Goal: Information Seeking & Learning: Compare options

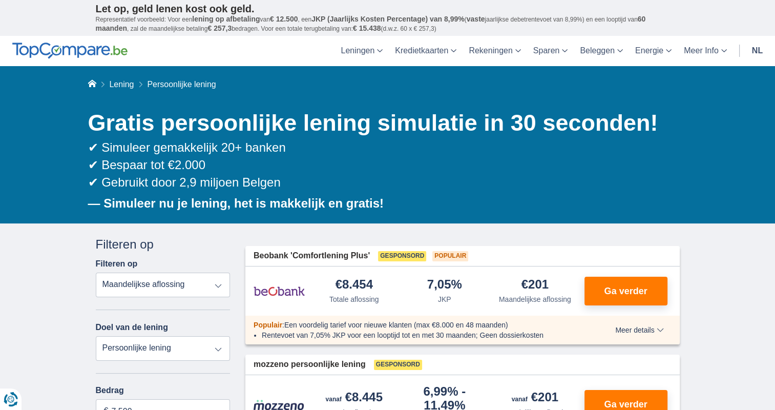
click at [145, 292] on select "Totale aflossing JKP Maandelijkse aflossing" at bounding box center [163, 284] width 135 height 25
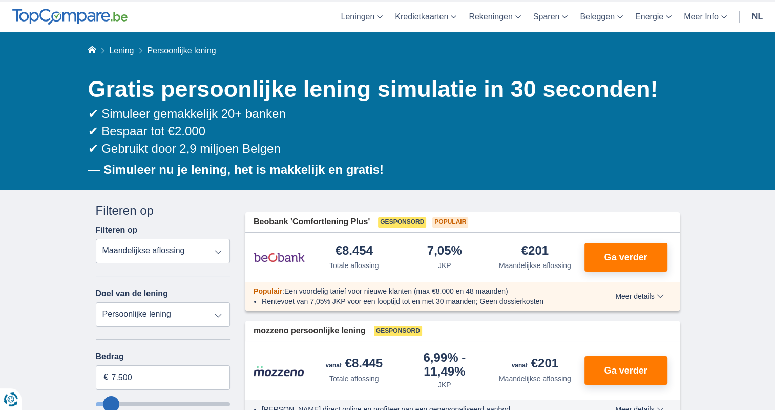
scroll to position [154, 0]
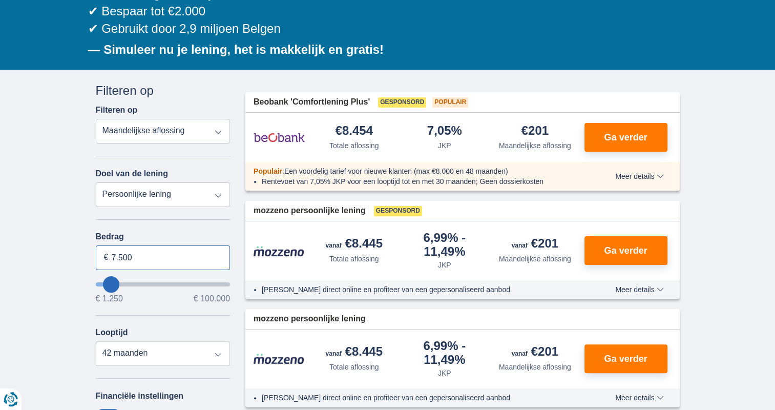
drag, startPoint x: 167, startPoint y: 260, endPoint x: 80, endPoint y: 257, distance: 87.6
type input "5.000"
type input "5250"
select select "36"
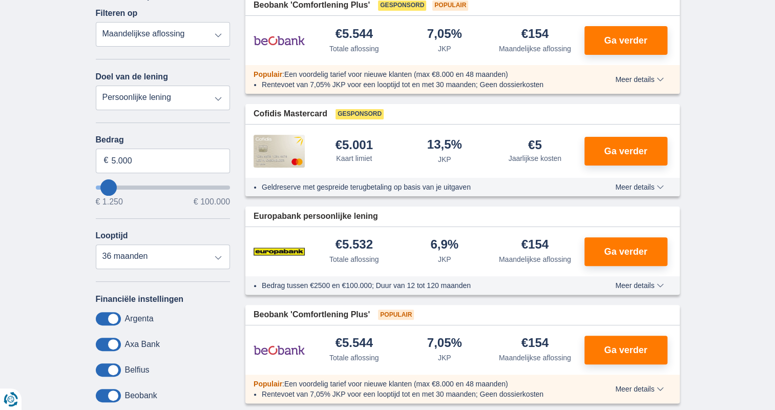
scroll to position [256, 0]
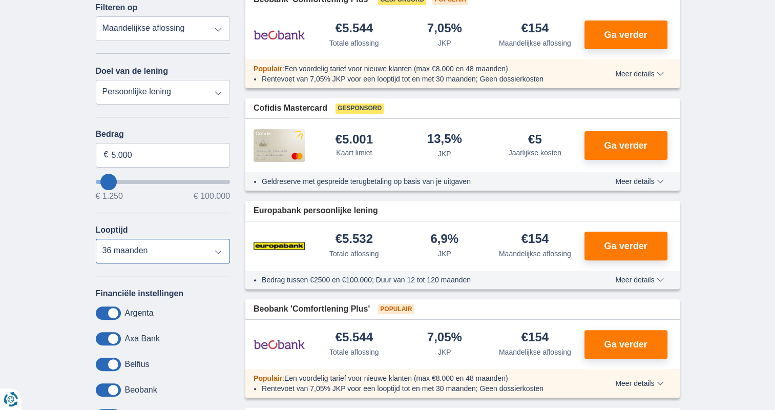
click at [157, 256] on select "12 maanden 18 maanden 24 maanden 30 maanden 36 maanden" at bounding box center [163, 251] width 135 height 25
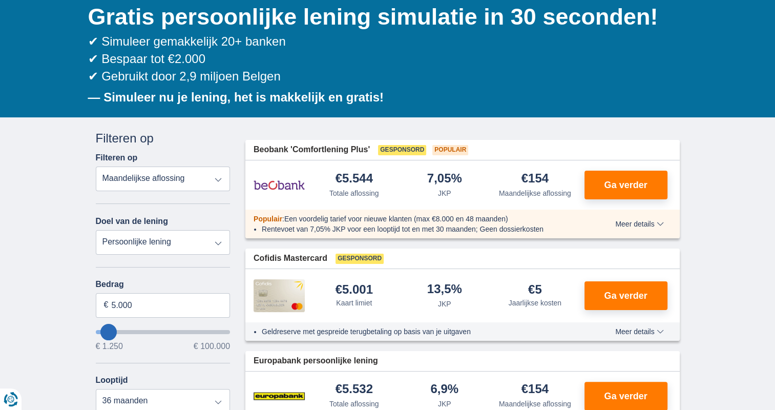
scroll to position [102, 0]
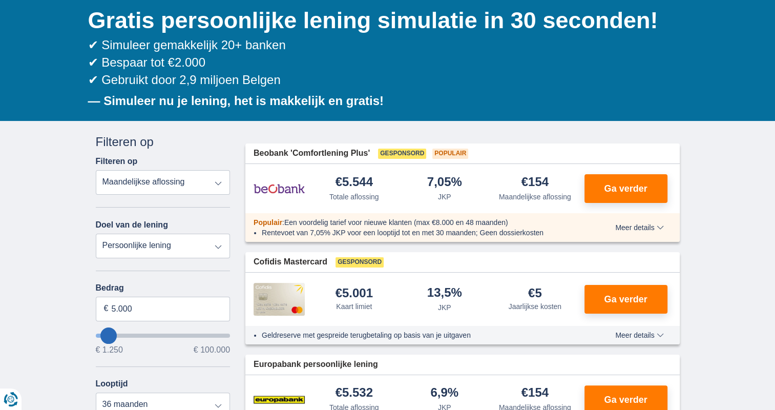
click at [165, 188] on select "Totale aflossing JKP Maandelijkse aflossing" at bounding box center [163, 182] width 135 height 25
drag, startPoint x: 145, startPoint y: 311, endPoint x: 31, endPoint y: 305, distance: 114.9
type input "2.500"
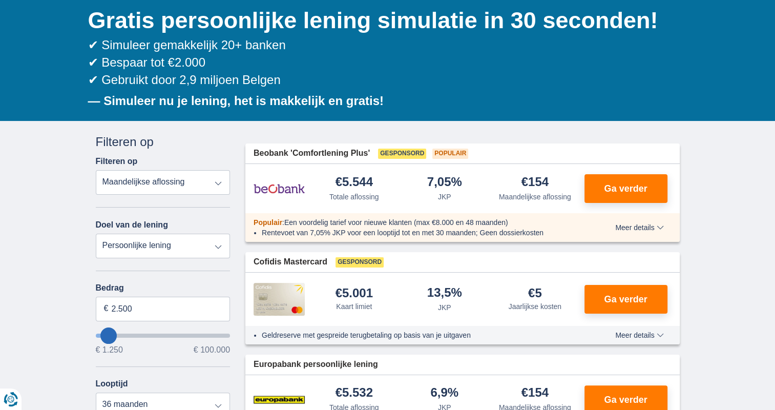
type input "2250"
select select "24"
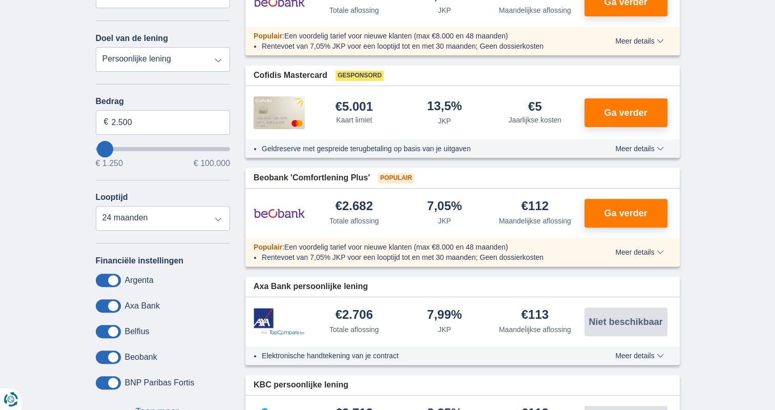
scroll to position [205, 0]
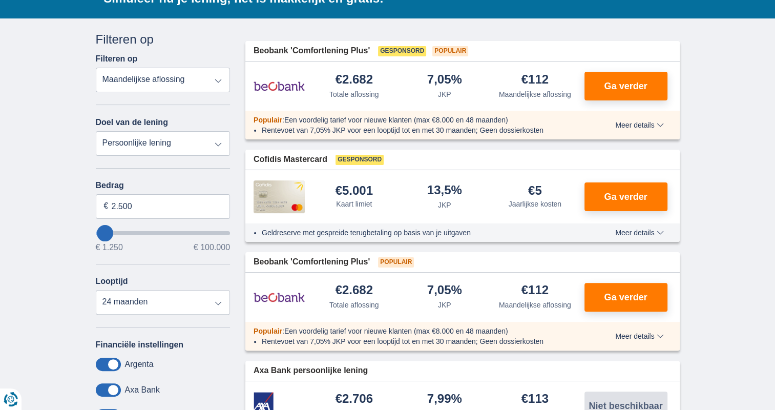
click at [658, 235] on span "Meer details" at bounding box center [639, 232] width 48 height 7
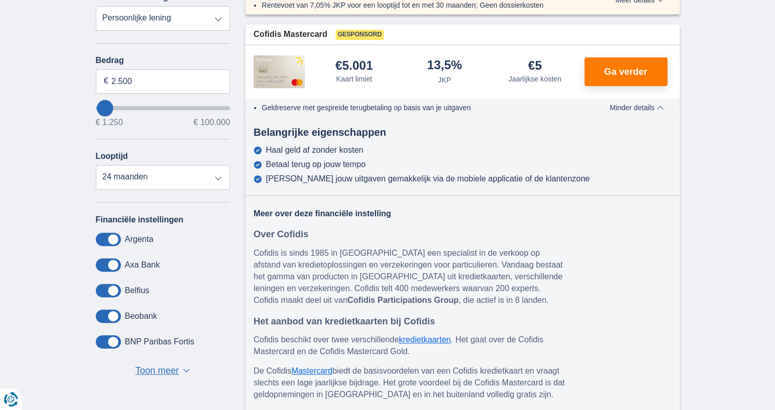
scroll to position [358, 0]
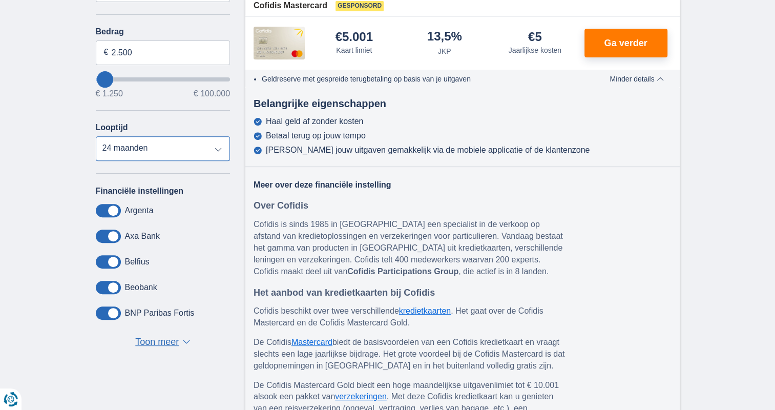
click at [144, 143] on select "12 maanden 18 maanden 24 maanden" at bounding box center [163, 148] width 135 height 25
click at [144, 145] on select "12 maanden 18 maanden 24 maanden" at bounding box center [163, 148] width 135 height 25
drag, startPoint x: 137, startPoint y: 61, endPoint x: 102, endPoint y: 54, distance: 35.5
click at [103, 54] on input "2.500" at bounding box center [163, 52] width 135 height 25
type input "6.000"
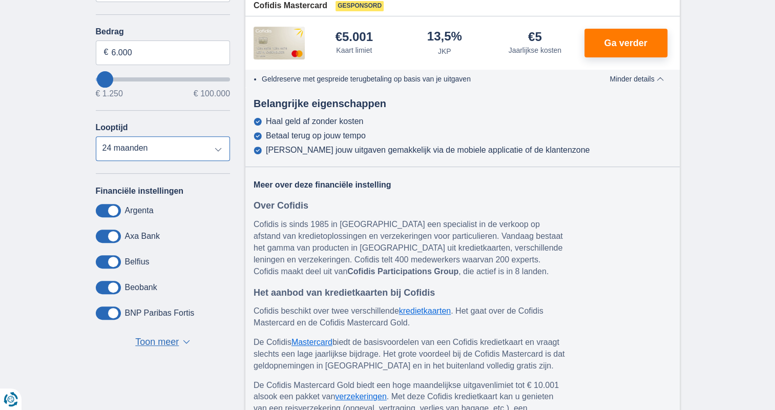
type input "6250"
select select "42"
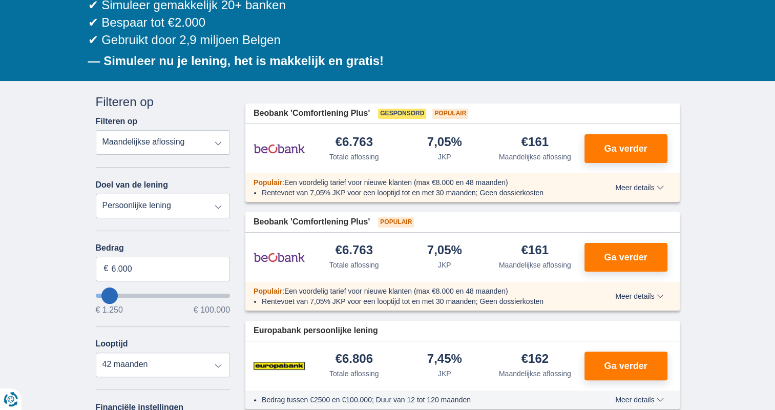
scroll to position [256, 0]
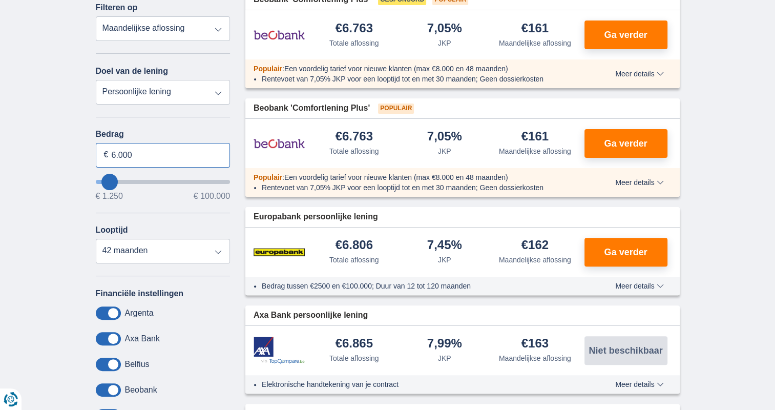
drag, startPoint x: 146, startPoint y: 153, endPoint x: 92, endPoint y: 153, distance: 54.3
click at [92, 153] on div "Annuleren Filters Filteren op Filteren op Totale aflossing JKP Maandelijkse afl…" at bounding box center [163, 223] width 150 height 487
type input "7.000"
type input "7250"
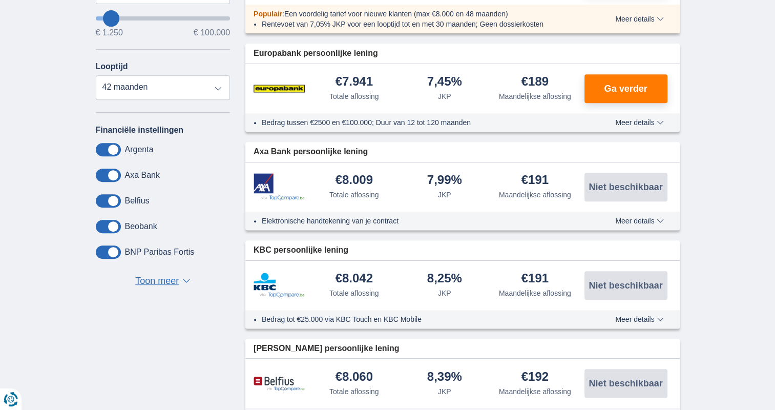
scroll to position [307, 0]
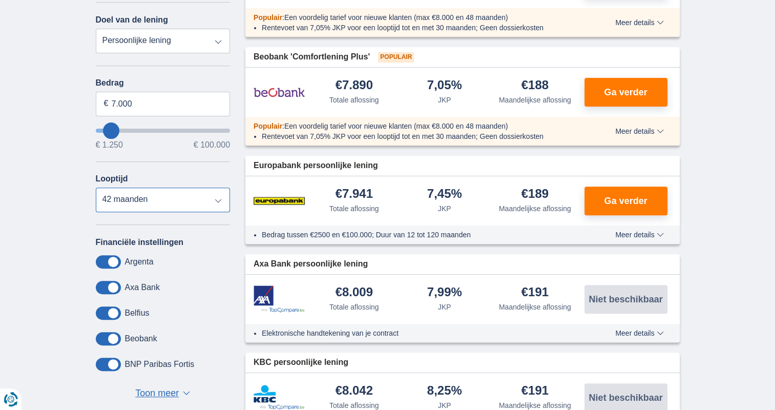
click at [129, 203] on select "12 maanden 18 maanden 24 maanden 30 maanden 36 maanden 42 maanden" at bounding box center [163, 199] width 135 height 25
drag, startPoint x: 137, startPoint y: 105, endPoint x: 90, endPoint y: 104, distance: 46.6
click at [96, 104] on input "7.000" at bounding box center [163, 104] width 135 height 25
type input "8.000"
type input "8250"
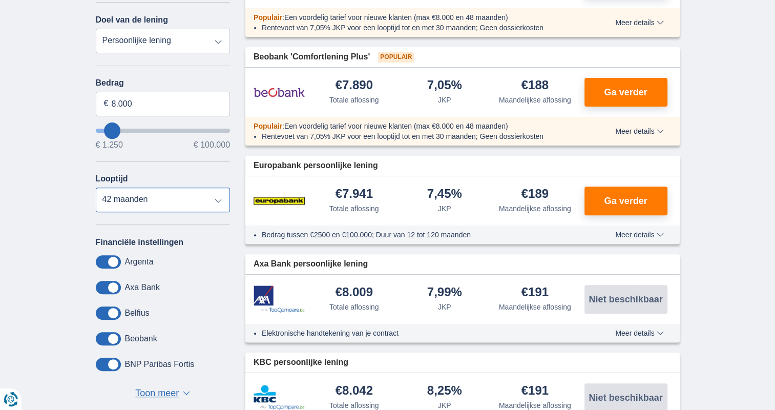
click at [185, 189] on select "12 maanden 18 maanden 24 maanden 30 maanden 36 maanden 42 maanden" at bounding box center [163, 199] width 135 height 25
select select "48"
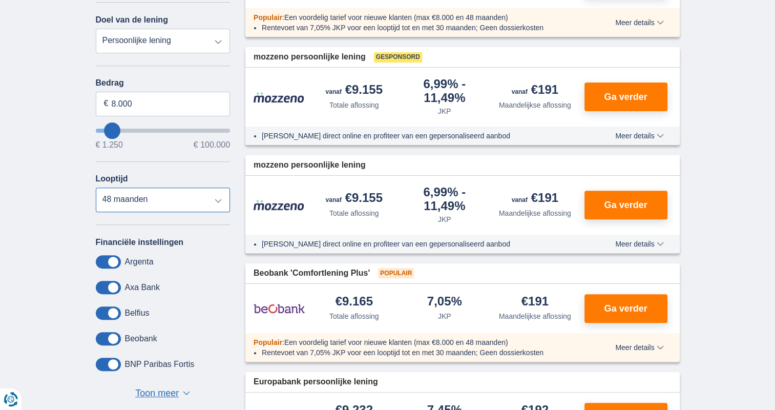
click at [96, 187] on select "12 maanden 18 maanden 24 maanden 30 maanden 36 maanden 42 maanden 48 maanden" at bounding box center [163, 199] width 135 height 25
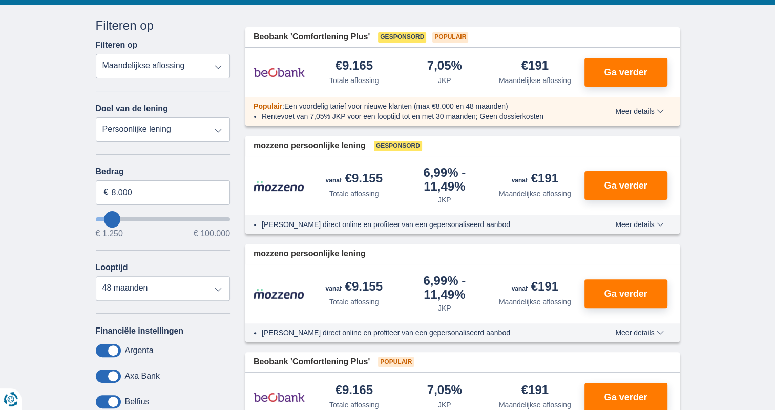
scroll to position [102, 0]
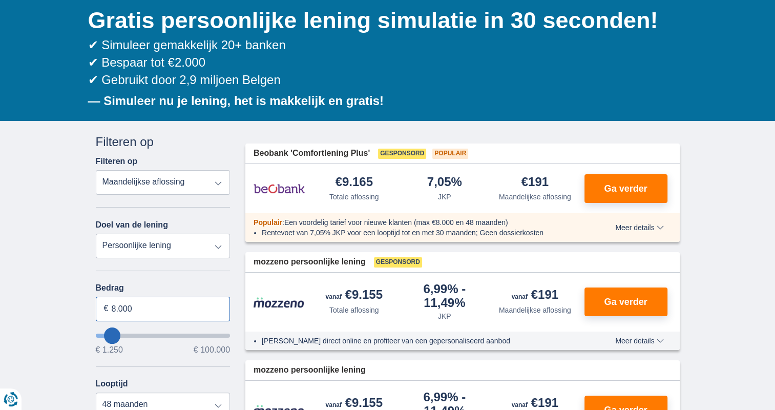
drag, startPoint x: 160, startPoint y: 304, endPoint x: 68, endPoint y: 305, distance: 91.7
type input "5.000"
type input "5250"
select select "36"
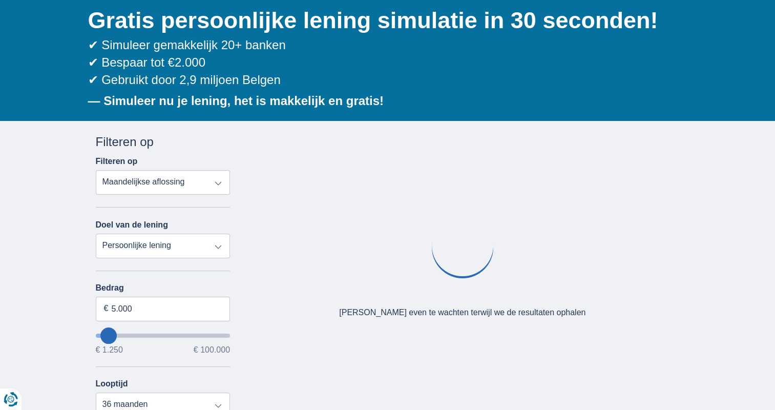
click at [87, 312] on div "× widget.non-eligible-application.title widget.non-eligible-application.text no…" at bounding box center [387, 383] width 775 height 524
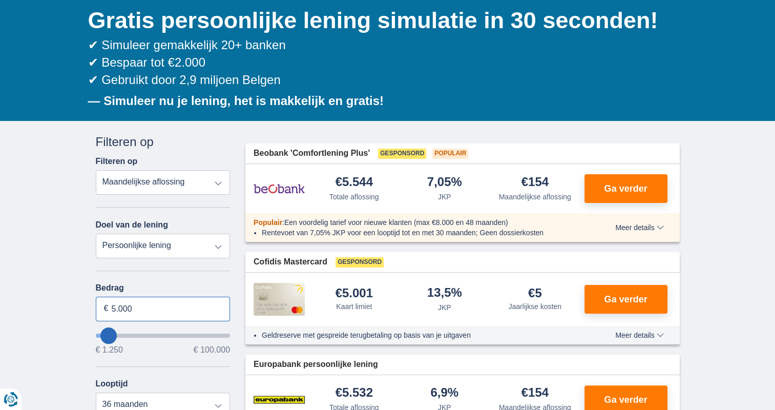
drag, startPoint x: 131, startPoint y: 305, endPoint x: 24, endPoint y: 300, distance: 107.2
type input "1.250"
type input "1250"
select select "24"
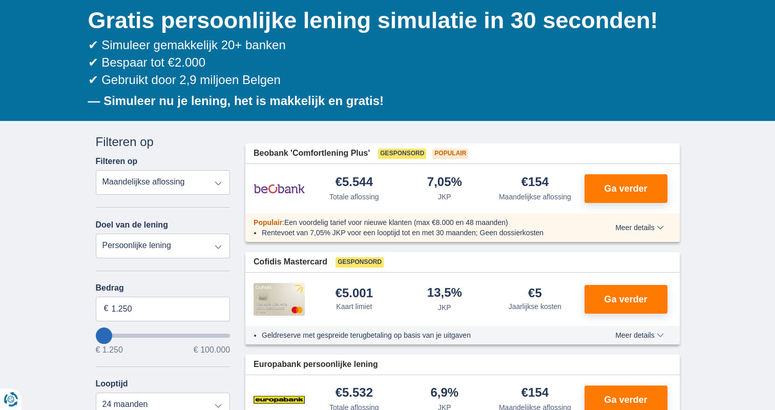
drag, startPoint x: 139, startPoint y: 308, endPoint x: 55, endPoint y: 302, distance: 84.3
type input "6.000"
type input "6250"
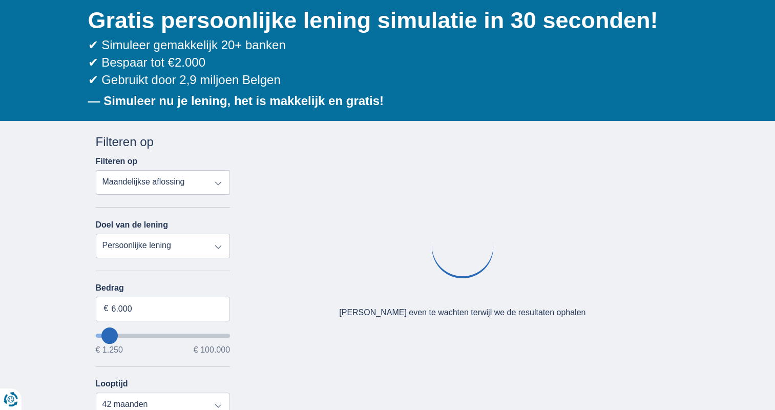
click at [55, 302] on div "× widget.non-eligible-application.title widget.non-eligible-application.text no…" at bounding box center [387, 383] width 775 height 524
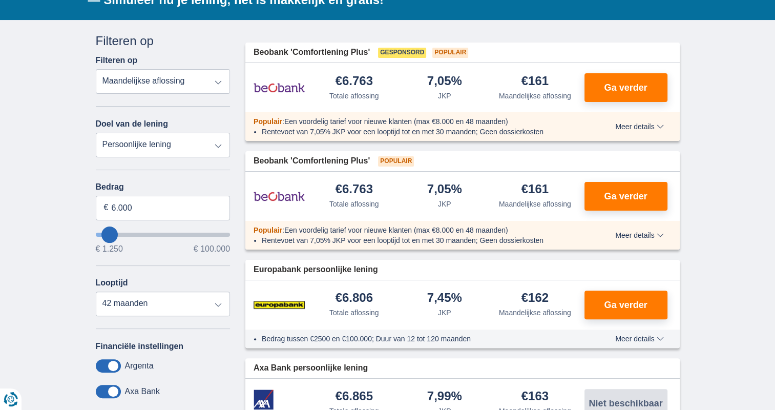
scroll to position [205, 0]
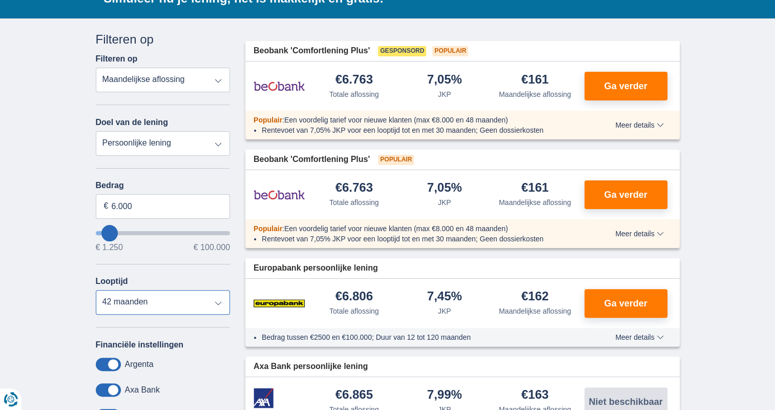
click at [125, 310] on select "12 maanden 18 maanden 24 maanden 30 maanden 36 maanden 42 maanden" at bounding box center [163, 302] width 135 height 25
click at [114, 301] on select "12 maanden 18 maanden 24 maanden 30 maanden 36 maanden 42 maanden" at bounding box center [163, 302] width 135 height 25
click at [637, 200] on button "Ga verder" at bounding box center [625, 194] width 83 height 29
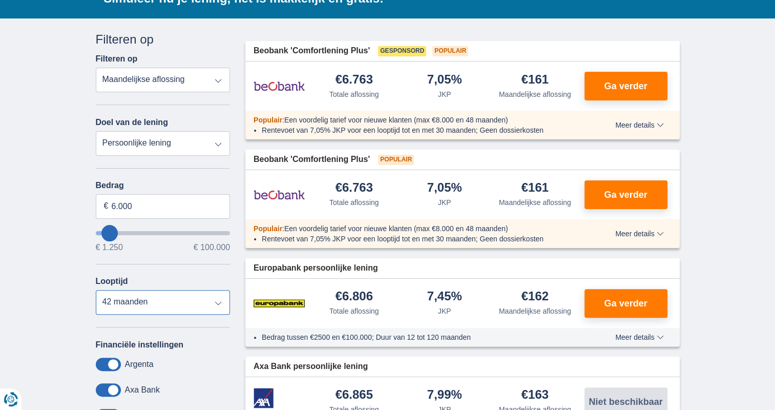
click at [209, 305] on select "12 maanden 18 maanden 24 maanden 30 maanden 36 maanden 42 maanden" at bounding box center [163, 302] width 135 height 25
select select "36"
click at [96, 290] on select "12 maanden 18 maanden 24 maanden 30 maanden 36 maanden 42 maanden" at bounding box center [163, 302] width 135 height 25
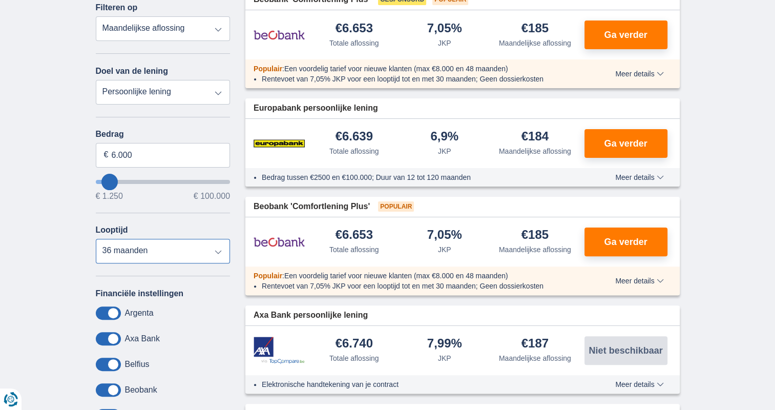
scroll to position [102, 0]
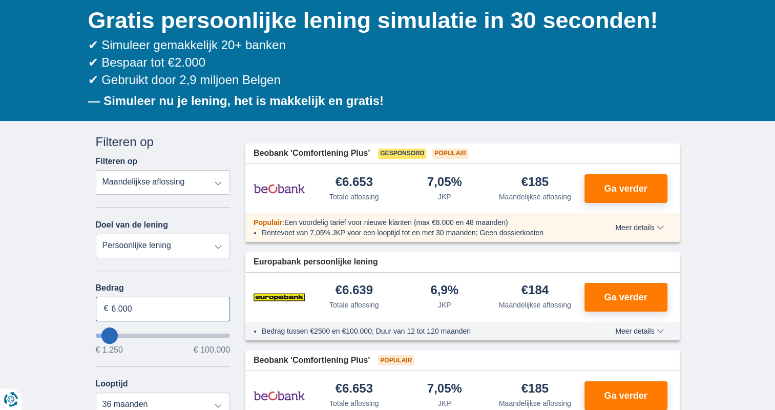
drag, startPoint x: 167, startPoint y: 313, endPoint x: 68, endPoint y: 309, distance: 98.9
type input "1.250"
type input "1250"
select select "24"
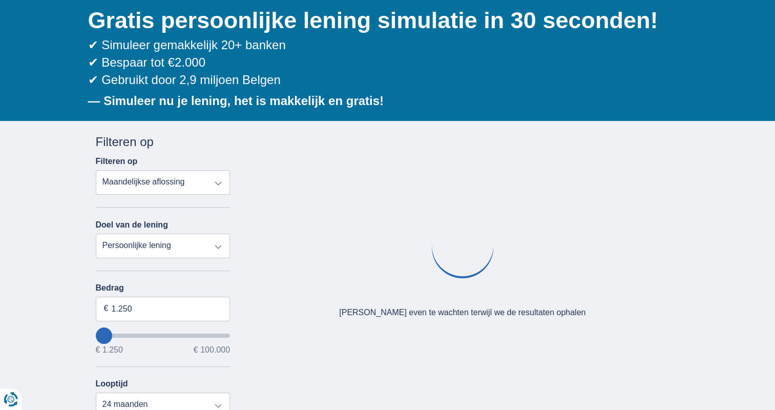
click at [62, 310] on div "× widget.non-eligible-application.title widget.non-eligible-application.text no…" at bounding box center [387, 383] width 775 height 524
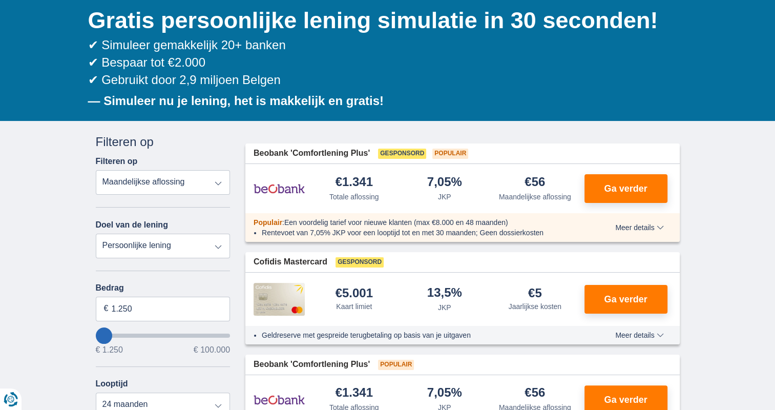
scroll to position [205, 0]
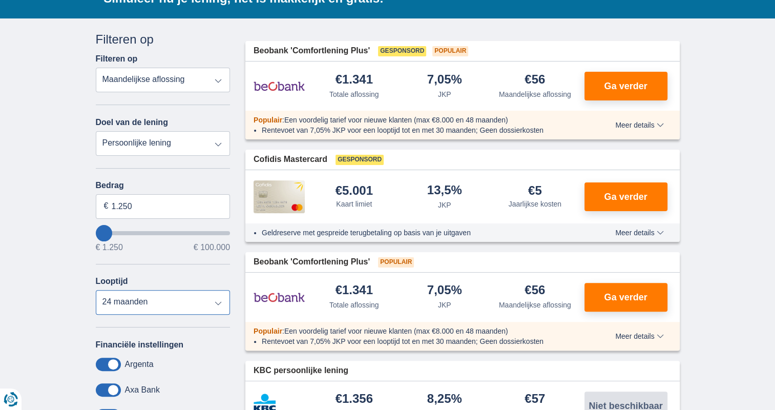
click at [128, 305] on select "12 maanden 18 maanden 24 maanden" at bounding box center [163, 302] width 135 height 25
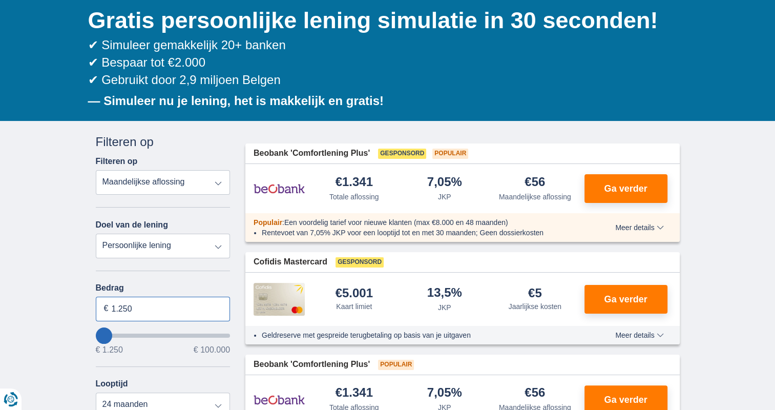
drag, startPoint x: 134, startPoint y: 309, endPoint x: 99, endPoint y: 308, distance: 34.8
click at [109, 308] on input "1.250" at bounding box center [163, 309] width 135 height 25
type input "2.000"
type input "2250"
click at [90, 301] on div "Annuleren Filters Filteren op Filteren op Totale aflossing JKP Maandelijkse afl…" at bounding box center [163, 376] width 150 height 487
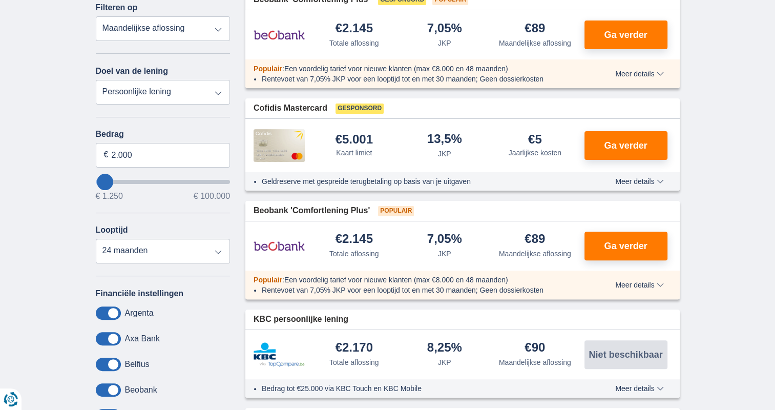
scroll to position [51, 0]
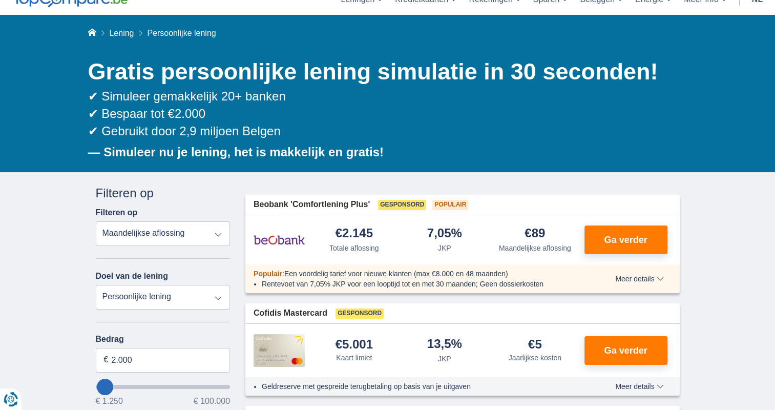
click at [149, 241] on select "Totale aflossing JKP Maandelijkse aflossing" at bounding box center [163, 233] width 135 height 25
select select "apr+"
click at [96, 221] on select "Totale aflossing JKP Maandelijkse aflossing" at bounding box center [163, 233] width 135 height 25
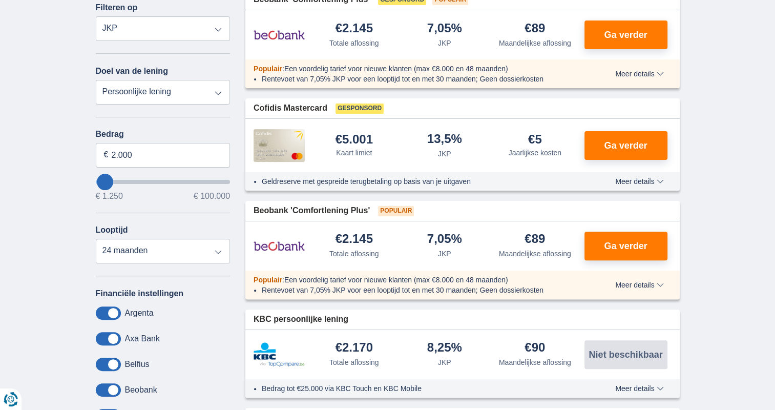
scroll to position [154, 0]
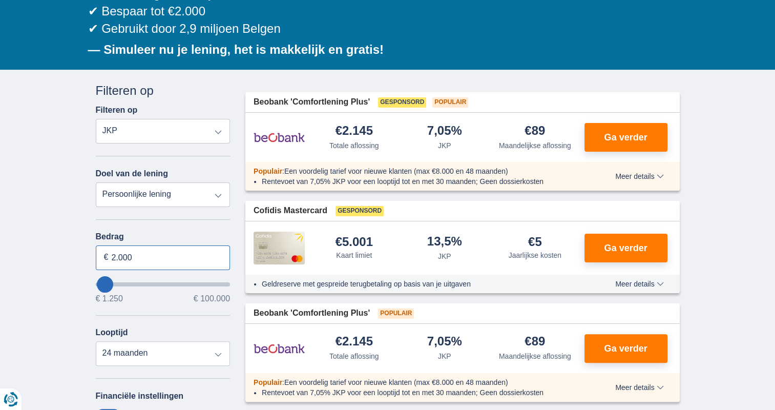
drag, startPoint x: 144, startPoint y: 252, endPoint x: 115, endPoint y: 252, distance: 29.7
click at [115, 252] on input "2.000" at bounding box center [163, 257] width 135 height 25
type input "2"
type input "3.000"
type input "3250"
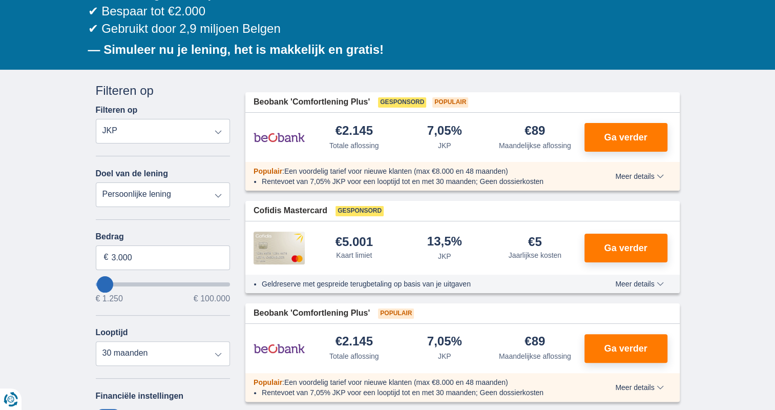
select select "30"
click at [73, 245] on div "× widget.non-eligible-application.title widget.non-eligible-application.text no…" at bounding box center [387, 403] width 775 height 666
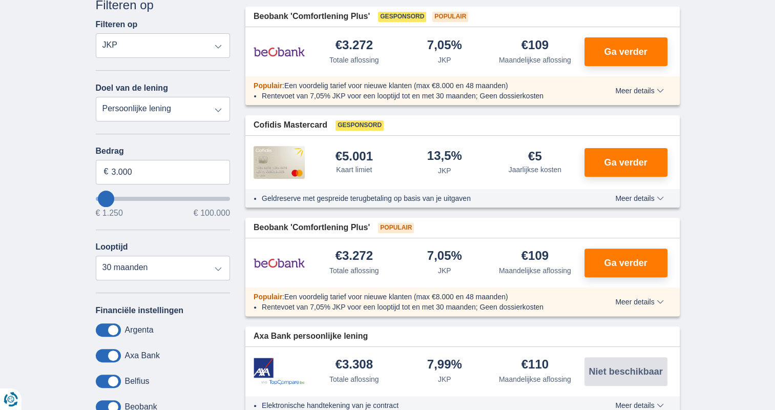
scroll to position [102, 0]
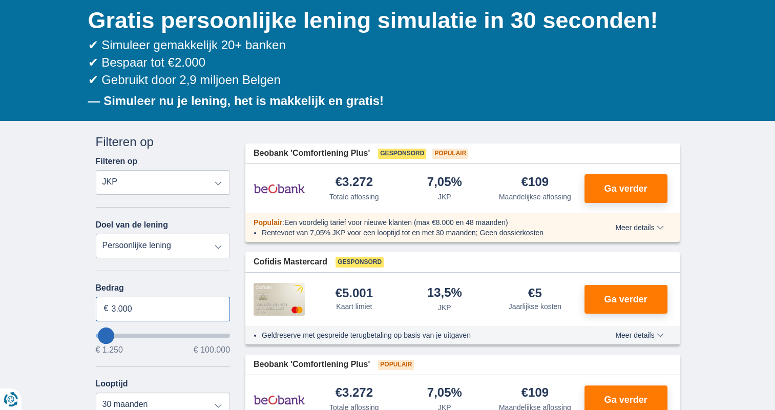
type input "3250"
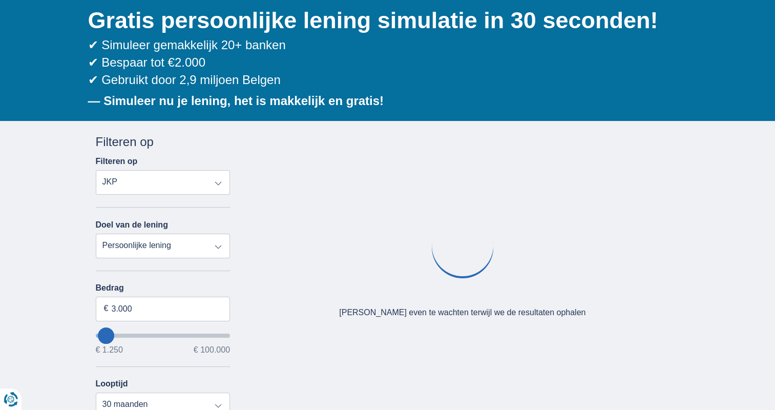
click at [12, 302] on div "× widget.non-eligible-application.title widget.non-eligible-application.text no…" at bounding box center [387, 383] width 775 height 524
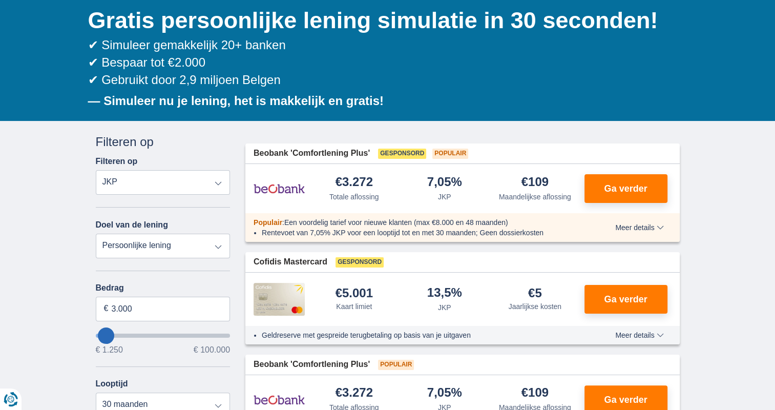
scroll to position [205, 0]
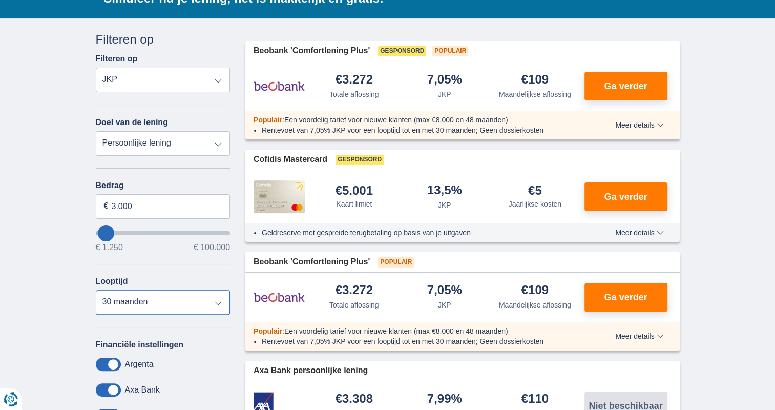
click at [125, 309] on select "12 maanden 18 maanden 24 maanden 30 maanden" at bounding box center [163, 302] width 135 height 25
click at [96, 290] on select "12 maanden 18 maanden 24 maanden 30 maanden" at bounding box center [163, 302] width 135 height 25
click at [144, 299] on select "12 maanden 18 maanden 24 maanden 30 maanden" at bounding box center [163, 302] width 135 height 25
select select "12"
click at [96, 290] on select "12 maanden 18 maanden 24 maanden 30 maanden" at bounding box center [163, 302] width 135 height 25
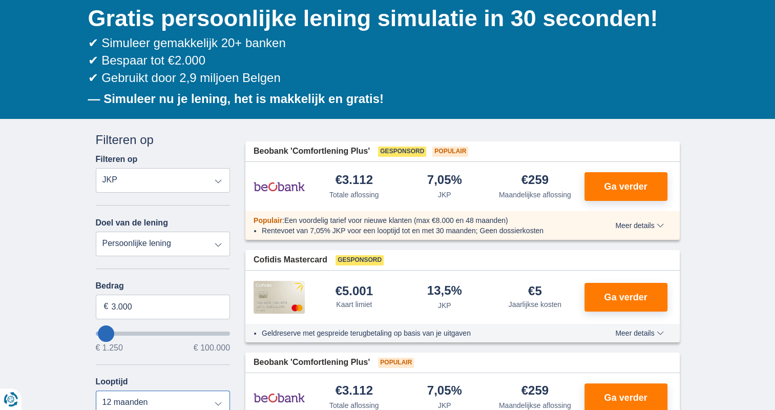
scroll to position [102, 0]
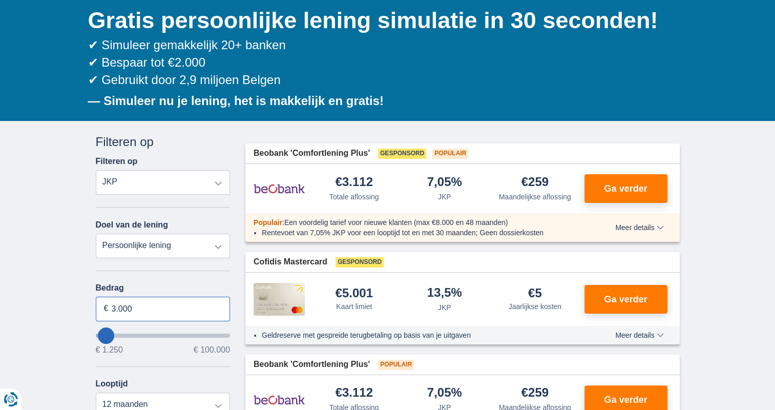
drag, startPoint x: 124, startPoint y: 302, endPoint x: 0, endPoint y: 302, distance: 123.9
type input "1.250"
type input "1250"
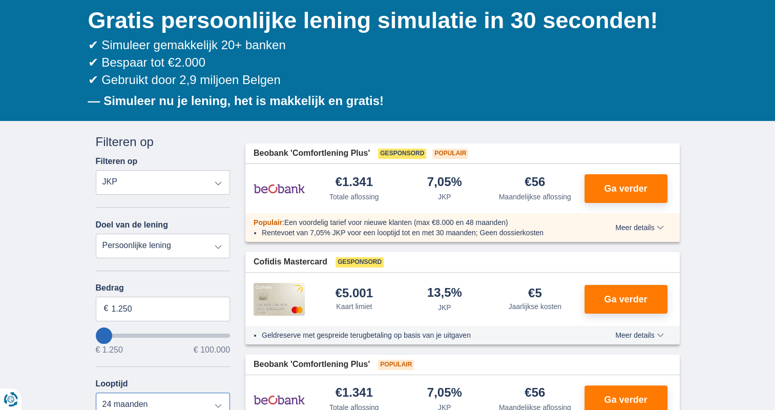
click at [152, 406] on select "12 maanden 18 maanden 24 maanden" at bounding box center [163, 404] width 135 height 25
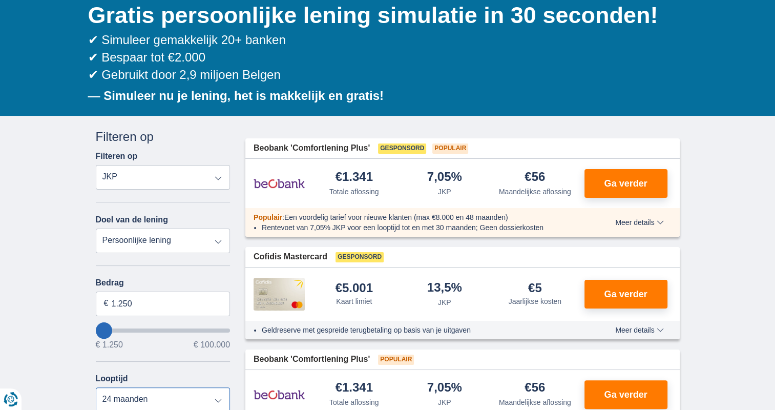
click at [96, 387] on select "12 maanden 18 maanden 24 maanden" at bounding box center [163, 399] width 135 height 25
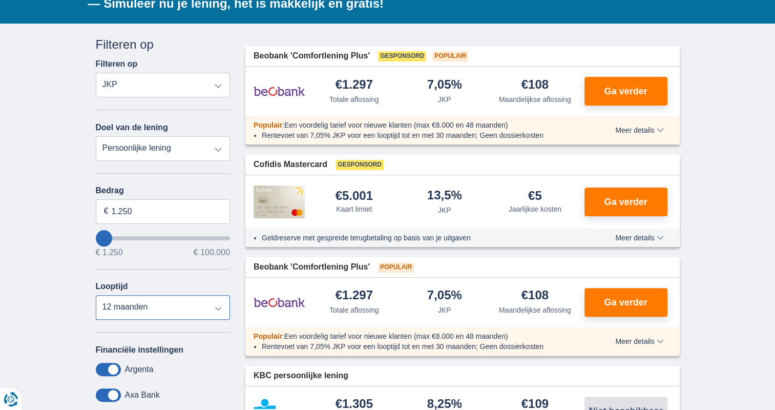
scroll to position [261, 0]
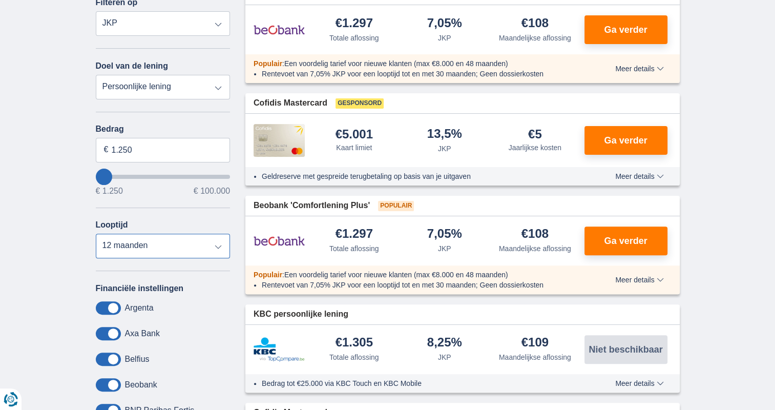
click at [136, 246] on select "12 maanden 18 maanden 24 maanden" at bounding box center [163, 246] width 135 height 25
click at [96, 234] on select "12 maanden 18 maanden 24 maanden" at bounding box center [163, 246] width 135 height 25
drag, startPoint x: 157, startPoint y: 240, endPoint x: 162, endPoint y: 253, distance: 14.1
click at [157, 240] on select "12 maanden 18 maanden 24 maanden" at bounding box center [163, 246] width 135 height 25
select select "12"
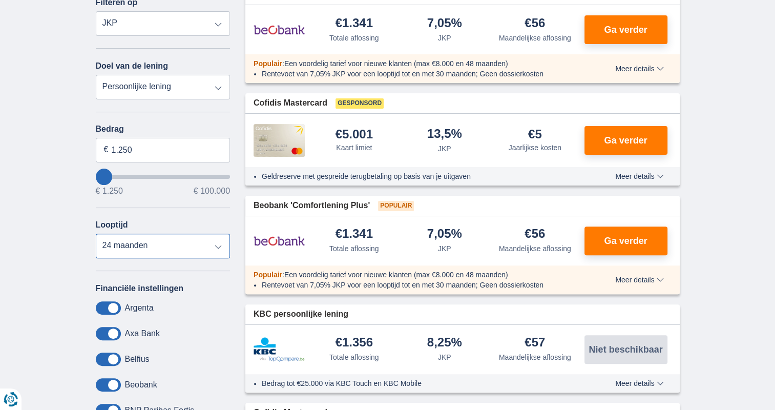
click at [96, 234] on select "12 maanden 18 maanden 24 maanden" at bounding box center [163, 246] width 135 height 25
